Goal: Task Accomplishment & Management: Complete application form

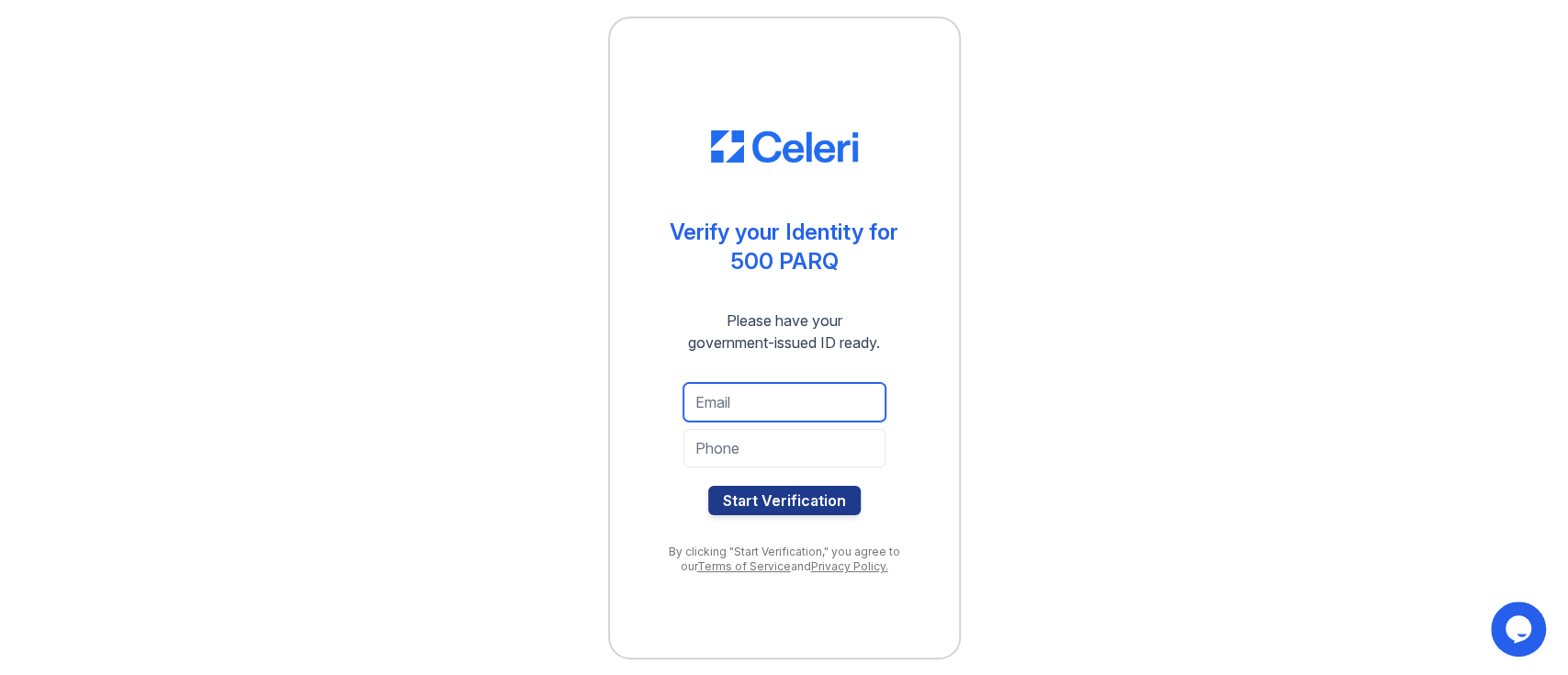
click at [735, 408] on input "email" at bounding box center [784, 401] width 202 height 38
type input "janice@nyc-lp.com"
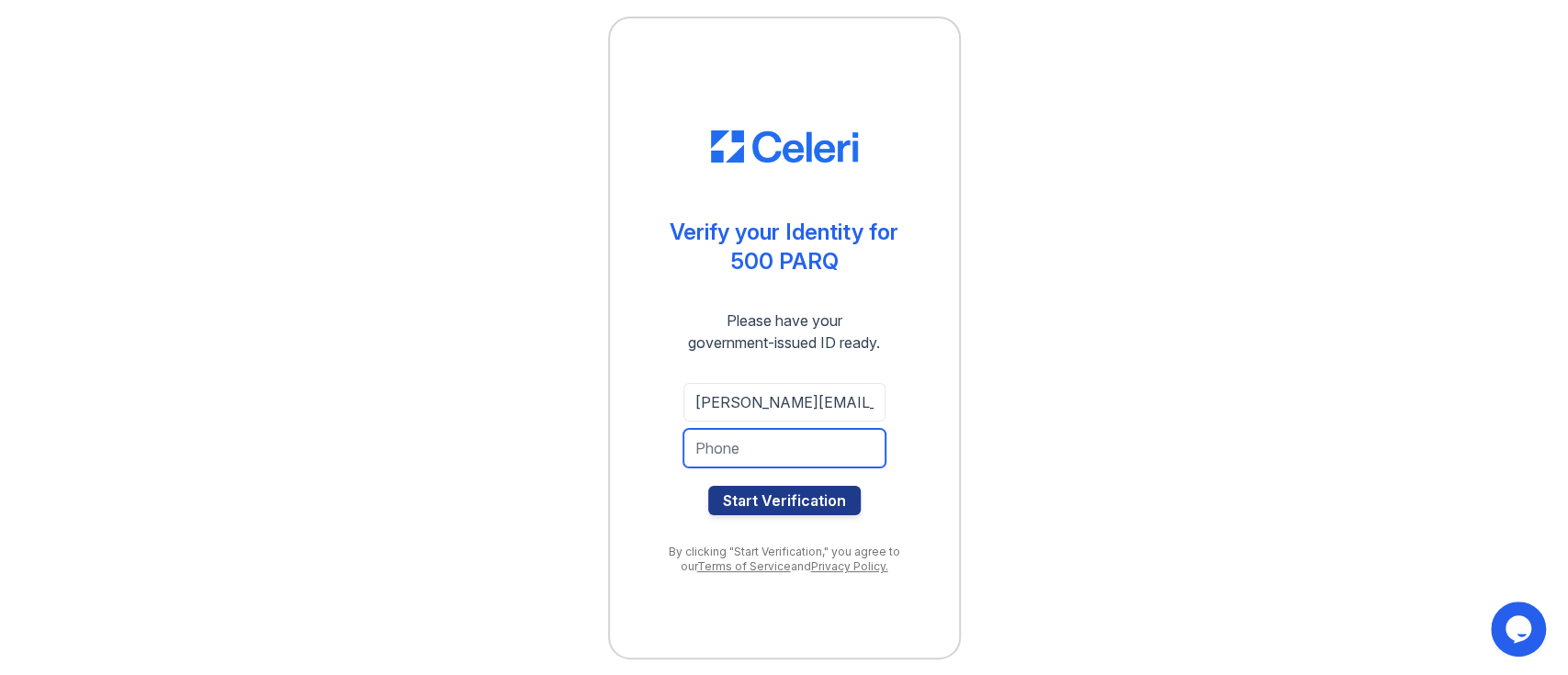
click at [743, 455] on input "tel" at bounding box center [784, 448] width 202 height 38
type input "9088754644"
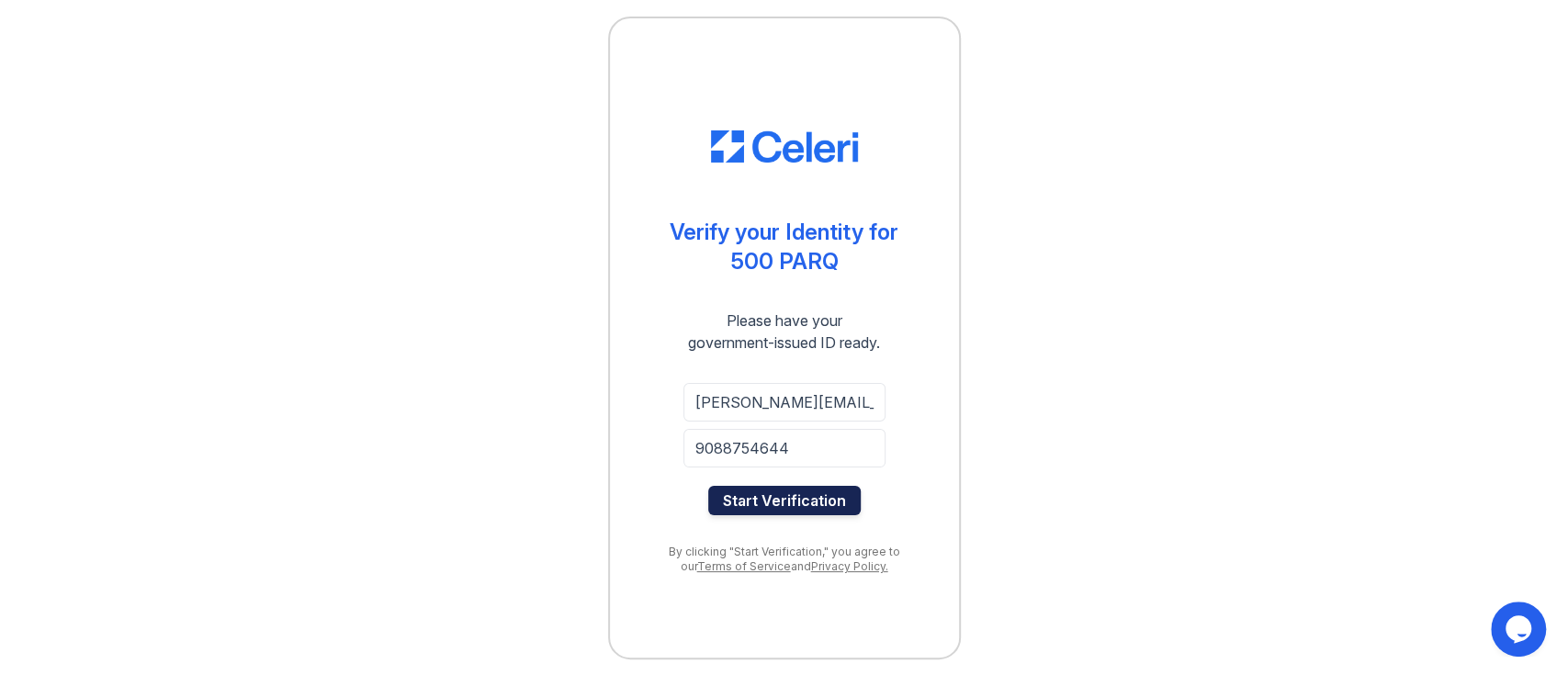
click at [777, 505] on button "Start Verification" at bounding box center [784, 501] width 152 height 30
